Goal: Transaction & Acquisition: Purchase product/service

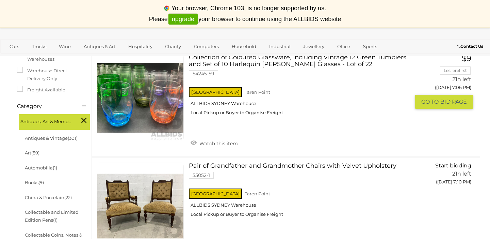
scroll to position [202, 0]
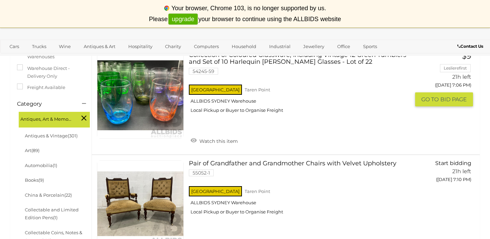
click at [139, 111] on img at bounding box center [140, 95] width 86 height 86
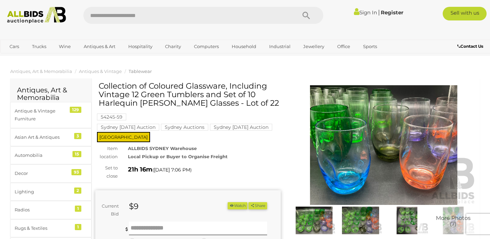
click at [315, 218] on img at bounding box center [314, 220] width 43 height 28
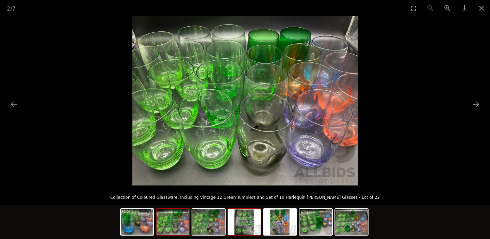
click at [245, 218] on img at bounding box center [244, 222] width 33 height 26
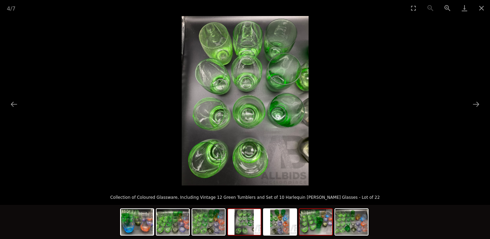
click at [318, 225] on img at bounding box center [316, 222] width 33 height 26
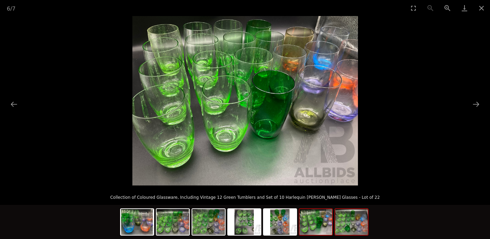
click at [343, 230] on img at bounding box center [351, 222] width 33 height 26
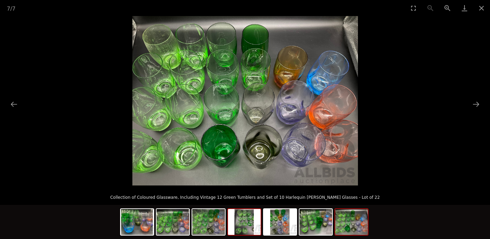
click at [248, 222] on img at bounding box center [244, 222] width 33 height 26
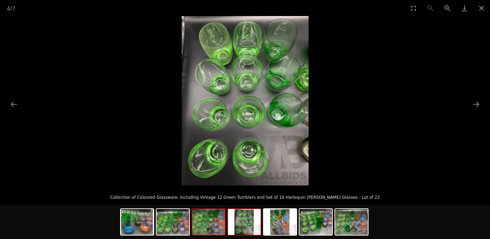
click at [218, 221] on img at bounding box center [208, 222] width 33 height 26
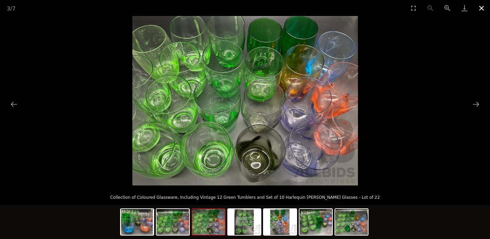
click at [481, 8] on button "Close gallery" at bounding box center [481, 8] width 17 height 16
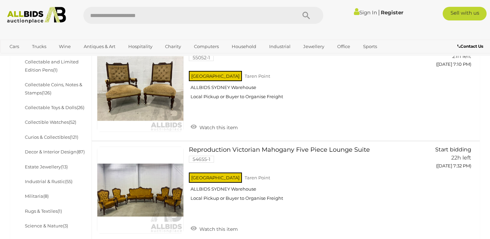
scroll to position [133, 0]
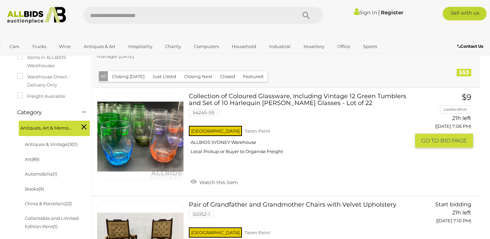
click at [192, 178] on icon at bounding box center [194, 181] width 6 height 7
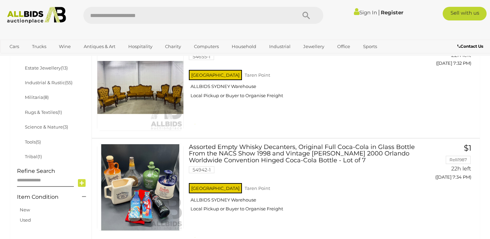
scroll to position [668, 0]
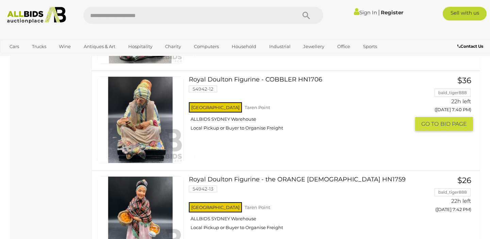
click at [138, 131] on link at bounding box center [140, 119] width 87 height 87
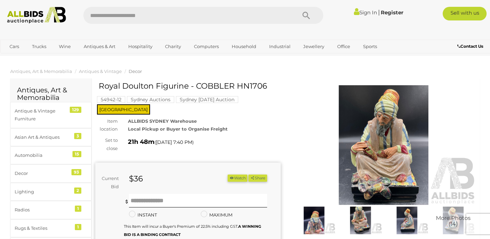
click at [314, 220] on img at bounding box center [314, 220] width 43 height 28
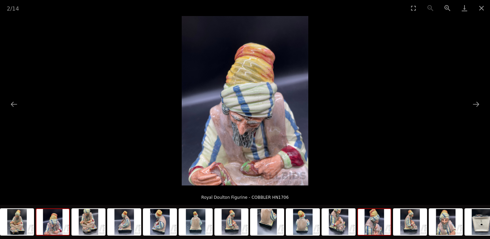
click at [364, 224] on img at bounding box center [374, 222] width 33 height 26
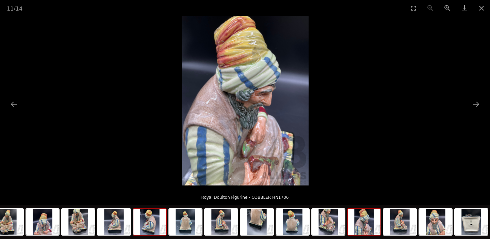
click at [151, 227] on img at bounding box center [149, 222] width 33 height 26
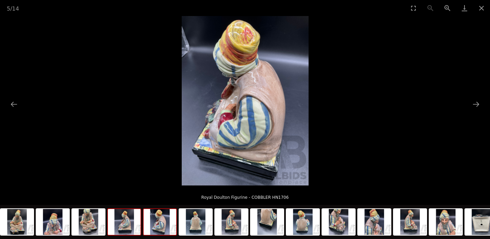
click at [129, 223] on img at bounding box center [124, 222] width 33 height 26
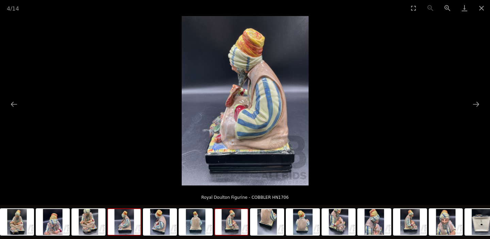
click at [239, 228] on img at bounding box center [231, 222] width 33 height 26
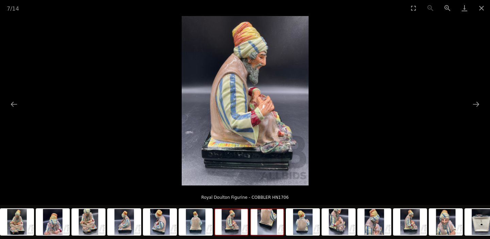
click at [269, 230] on img at bounding box center [267, 222] width 33 height 26
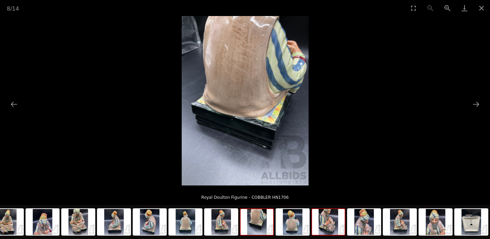
click at [331, 226] on img at bounding box center [328, 222] width 33 height 26
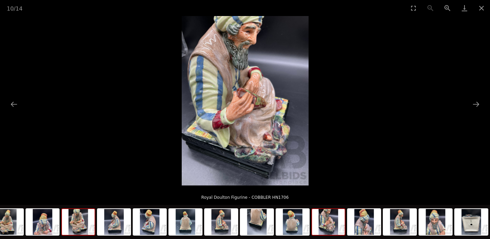
click at [79, 220] on img at bounding box center [78, 222] width 33 height 26
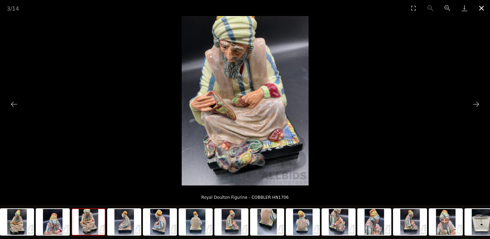
click at [482, 7] on button "Close gallery" at bounding box center [481, 8] width 17 height 16
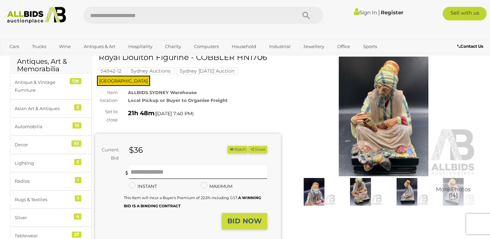
scroll to position [28, 0]
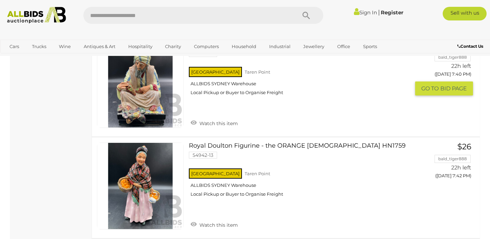
scroll to position [713, 0]
click at [192, 123] on link "Watch this item" at bounding box center [214, 122] width 51 height 10
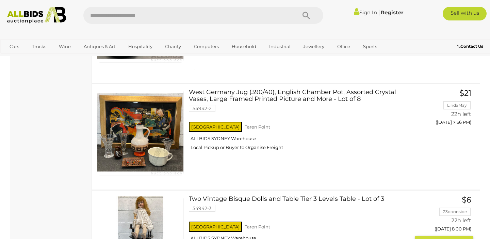
scroll to position [1368, 0]
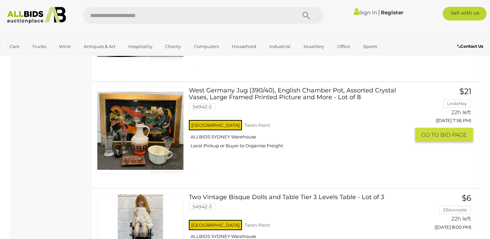
click at [256, 87] on link "West Germany Jug (390/40), English Chamber Pot, Assorted Crystal Vases, Large F…" at bounding box center [302, 120] width 216 height 66
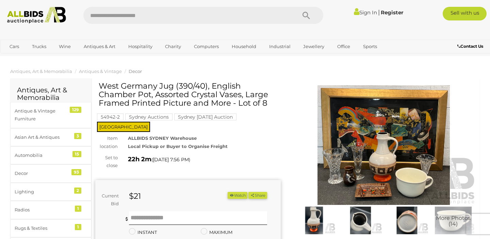
click at [313, 219] on img at bounding box center [314, 220] width 43 height 28
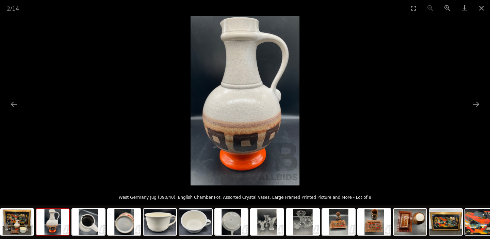
click at [55, 219] on img at bounding box center [52, 222] width 33 height 26
click at [89, 226] on img at bounding box center [88, 222] width 33 height 26
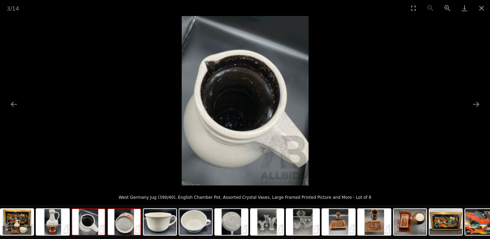
click at [128, 225] on img at bounding box center [124, 222] width 33 height 26
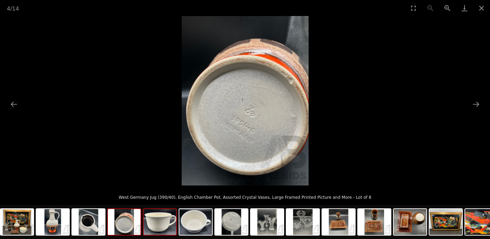
click at [160, 228] on img at bounding box center [160, 222] width 33 height 26
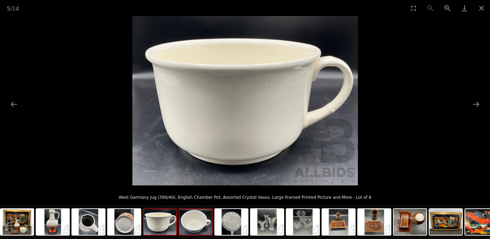
click at [196, 227] on img at bounding box center [195, 222] width 33 height 26
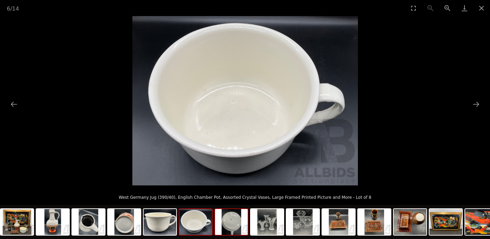
click at [227, 225] on img at bounding box center [231, 222] width 33 height 26
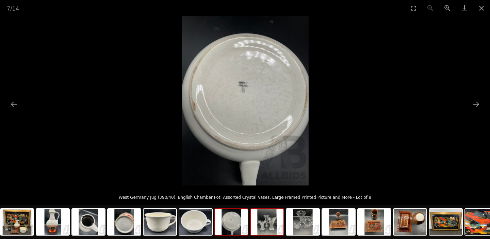
click at [268, 222] on img at bounding box center [267, 222] width 33 height 26
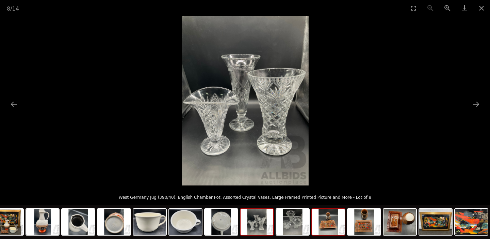
click at [334, 222] on img at bounding box center [328, 222] width 33 height 26
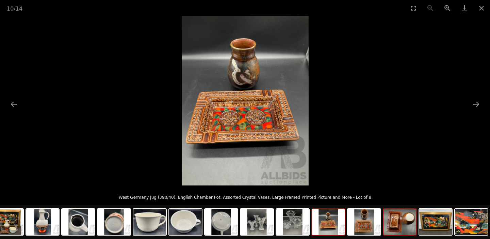
click at [399, 226] on img at bounding box center [400, 222] width 33 height 26
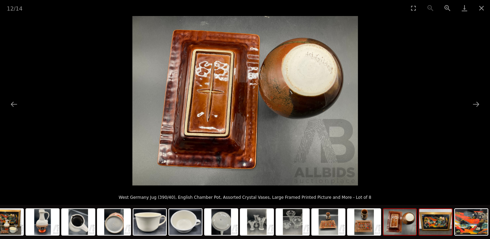
click at [441, 227] on img at bounding box center [435, 222] width 33 height 26
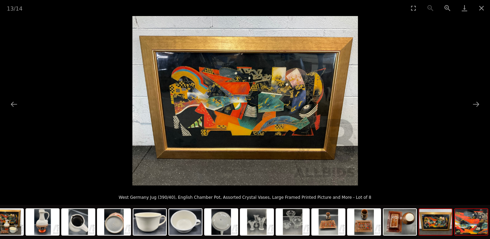
click at [471, 231] on img at bounding box center [471, 222] width 33 height 26
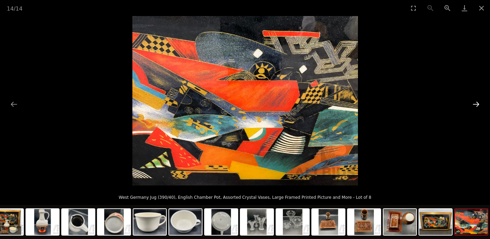
click at [479, 102] on button "Next slide" at bounding box center [476, 103] width 14 height 13
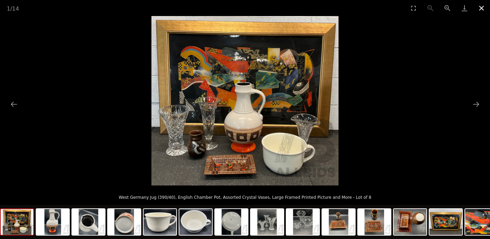
click at [483, 8] on button "Close gallery" at bounding box center [481, 8] width 17 height 16
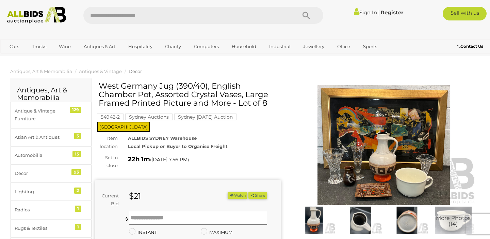
click at [231, 192] on button "Watch" at bounding box center [238, 195] width 20 height 7
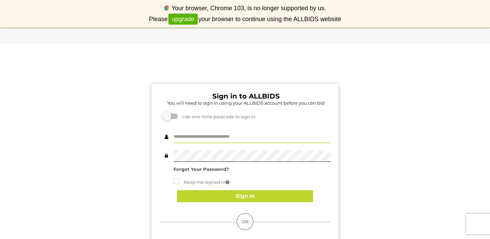
click at [200, 139] on input "text" at bounding box center [252, 137] width 157 height 12
type input "*******"
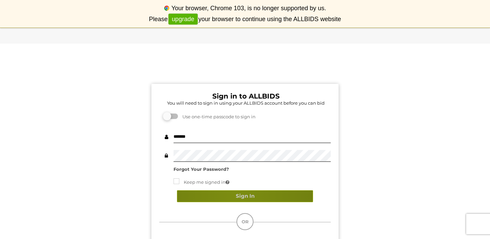
click at [235, 193] on button "Sign In" at bounding box center [245, 196] width 136 height 12
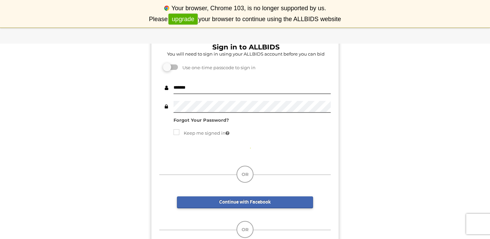
scroll to position [36, 0]
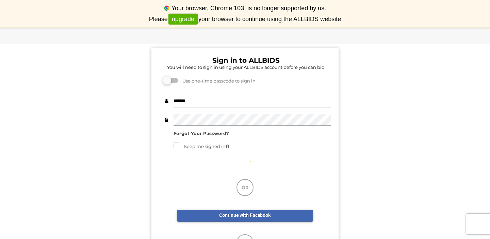
click at [328, 180] on div "Sign in to ALLBIDS You will need to sign in using your ALLBIDS account before y…" at bounding box center [244, 164] width 187 height 233
